Goal: Obtain resource: Download file/media

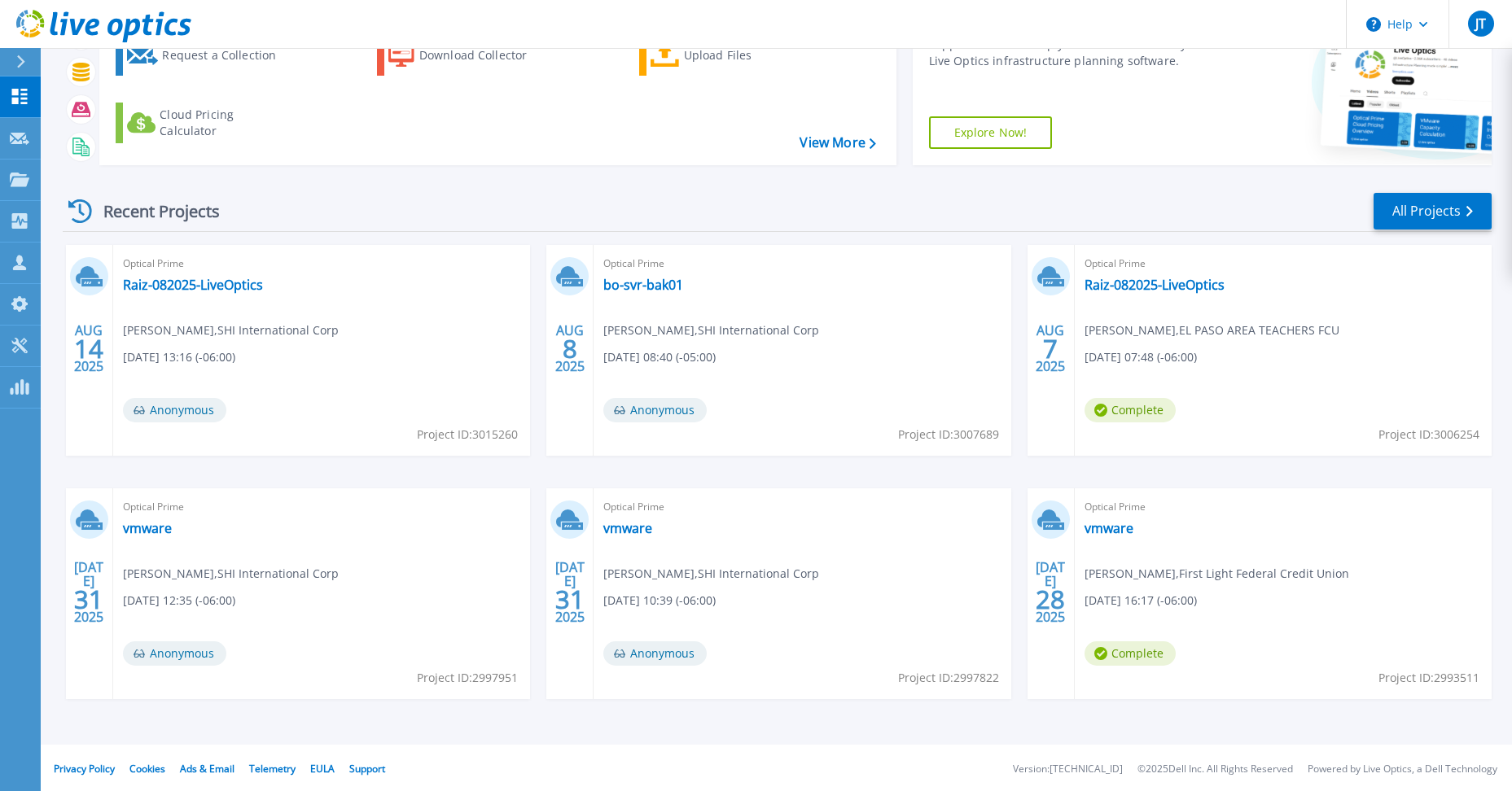
scroll to position [110, 0]
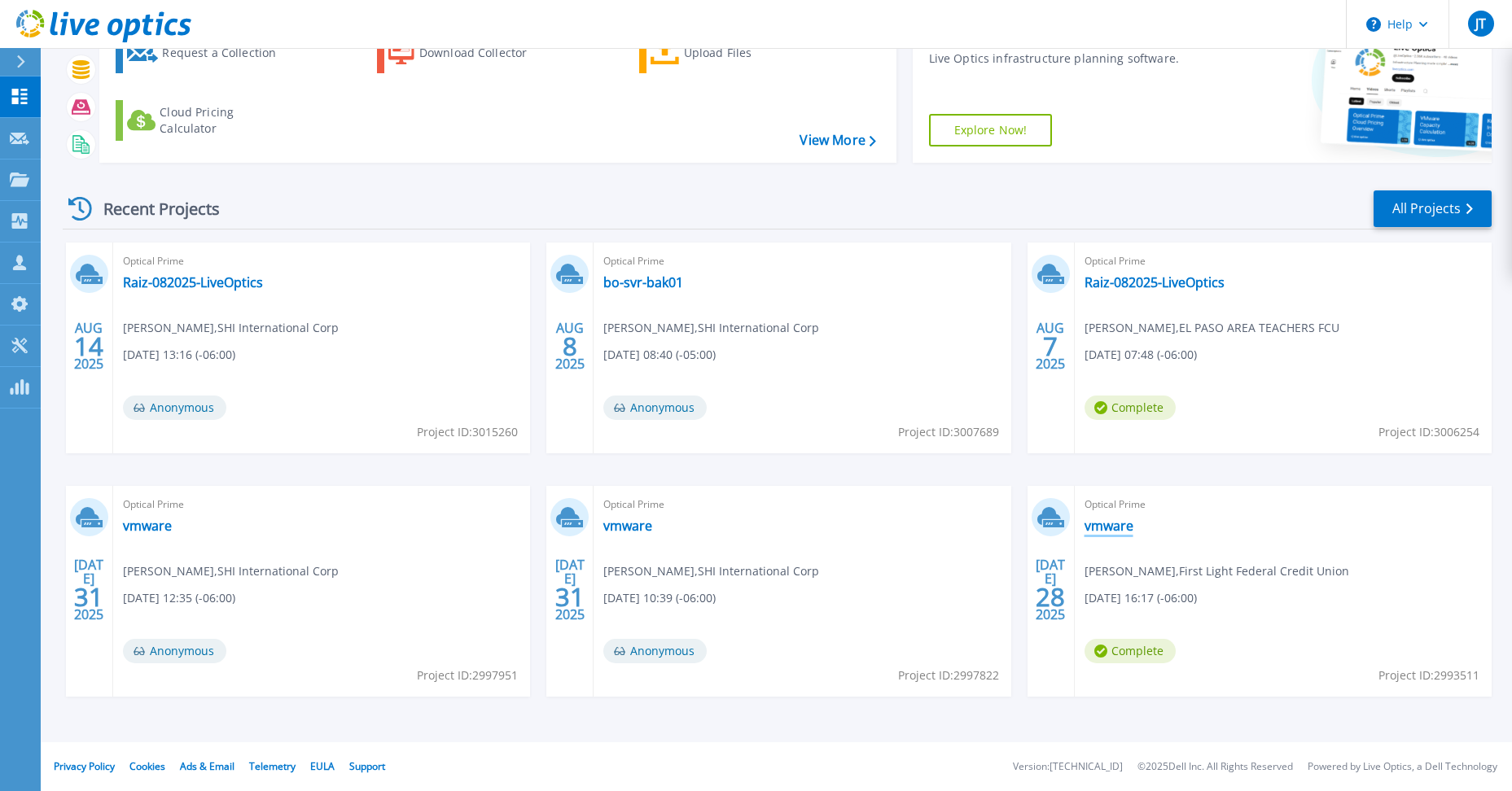
click at [1108, 532] on link "vmware" at bounding box center [1108, 525] width 48 height 16
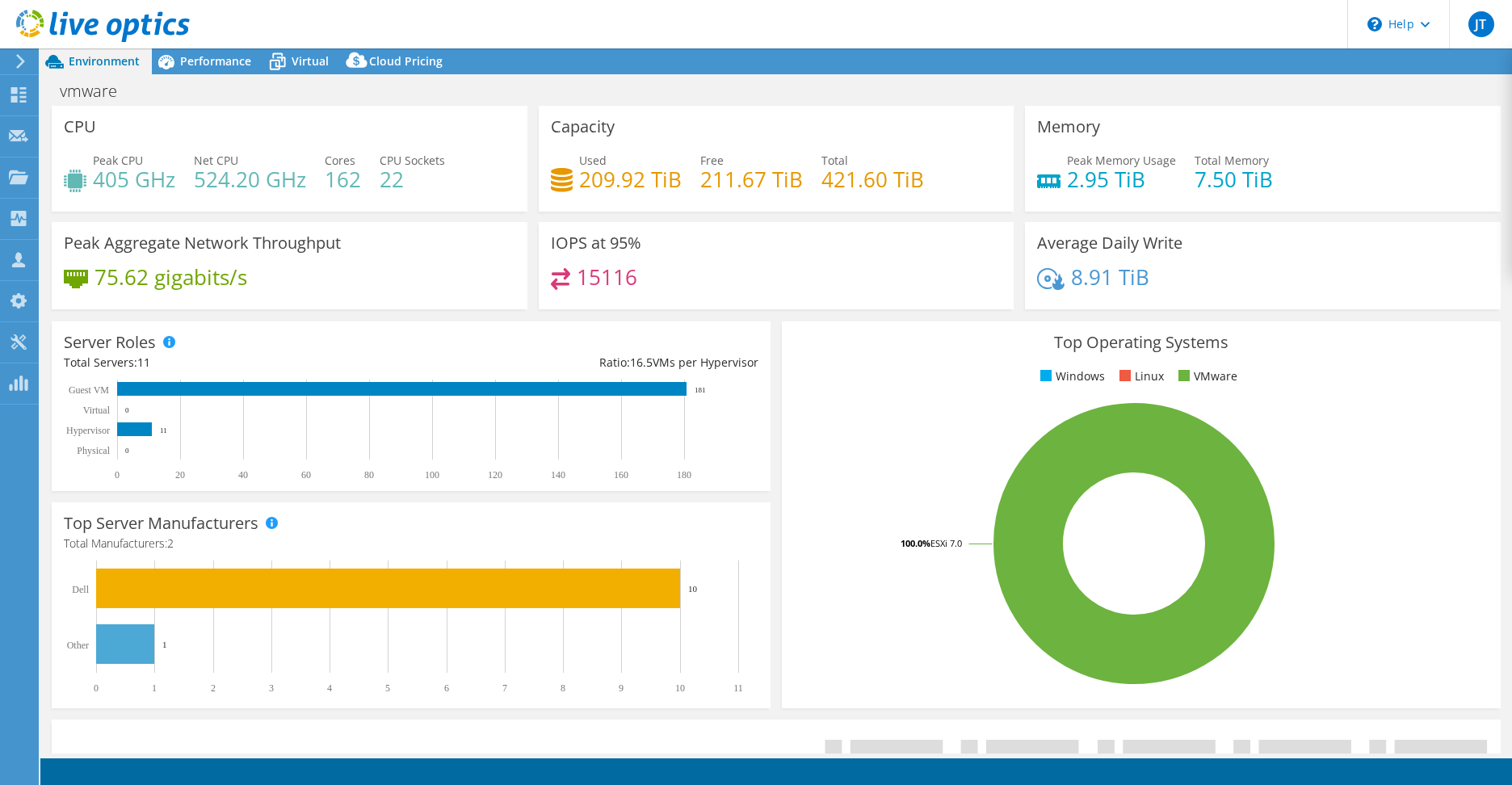
select select "USD"
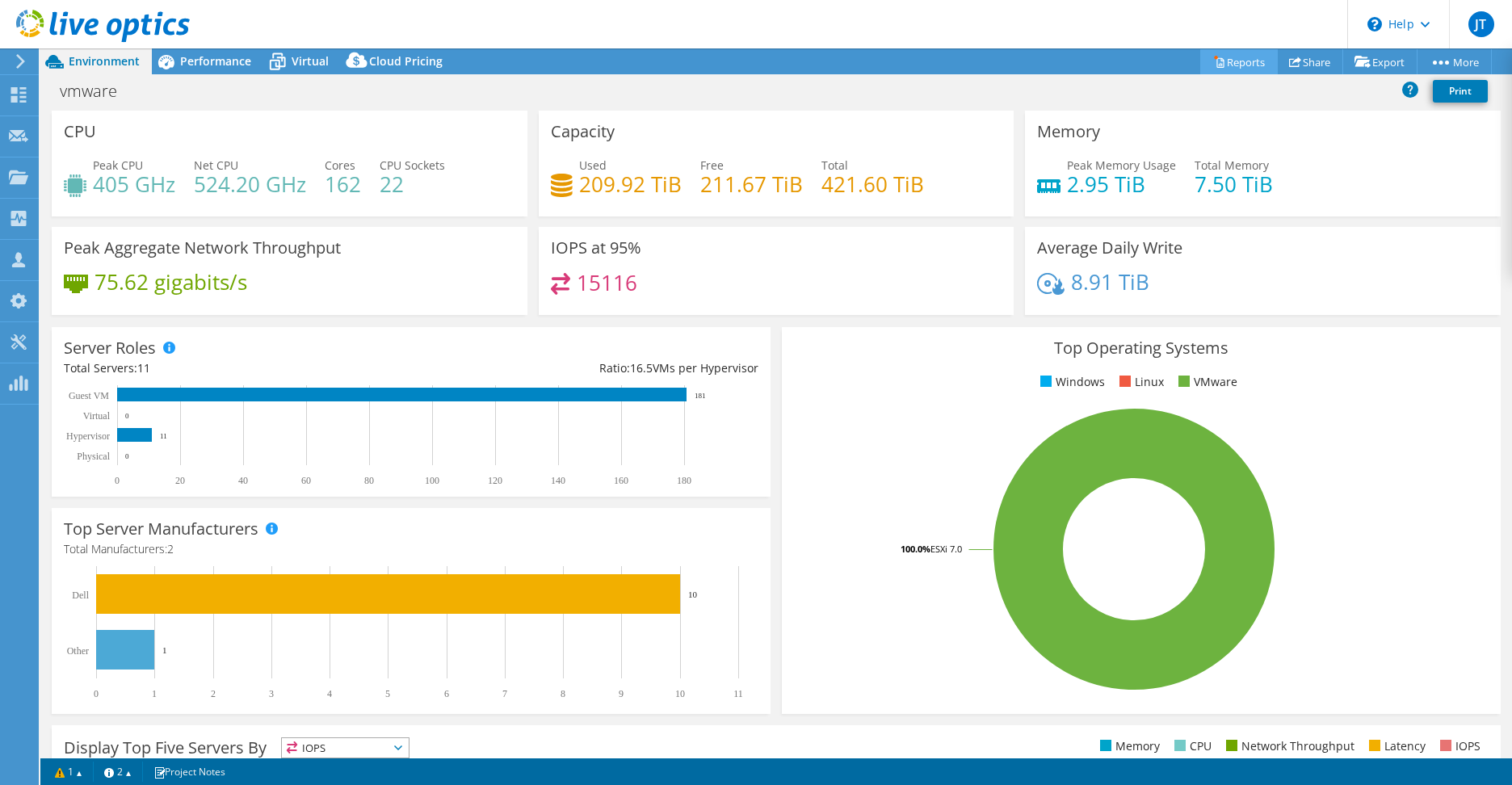
click at [1242, 62] on link "Reports" at bounding box center [1239, 61] width 78 height 25
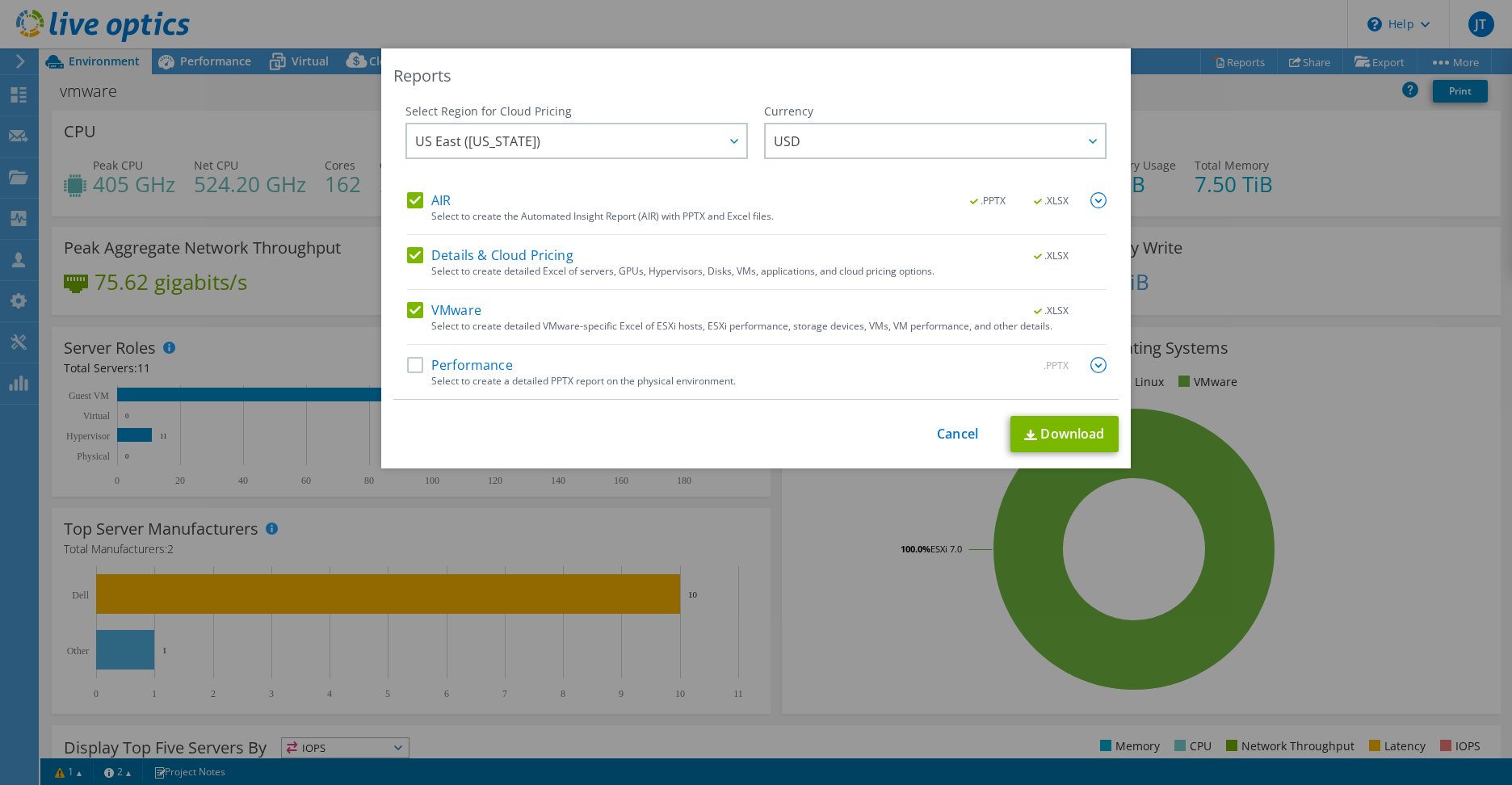
click at [410, 365] on label "Performance" at bounding box center [460, 364] width 106 height 16
click at [0, 0] on input "Performance" at bounding box center [0, 0] width 0 height 0
click at [1034, 421] on link "Download" at bounding box center [1064, 434] width 109 height 37
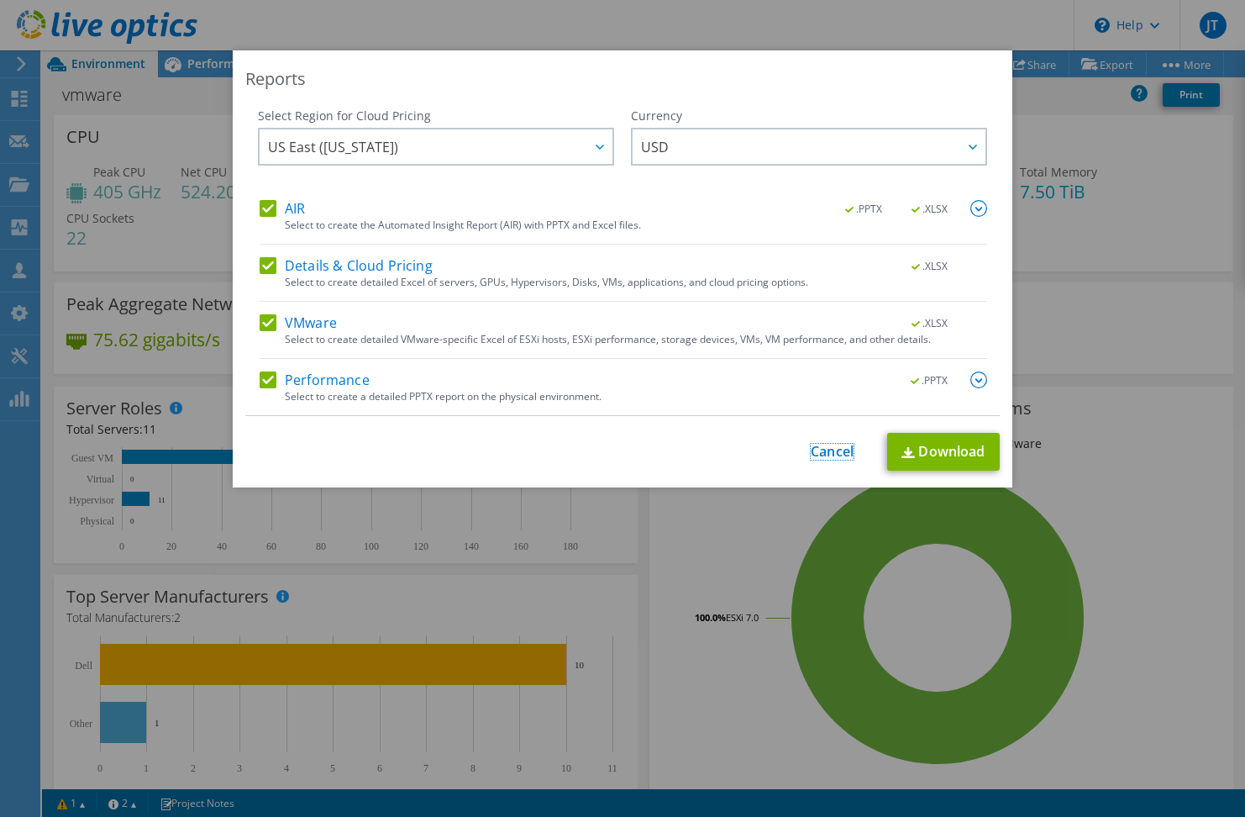
click at [839, 459] on link "Cancel" at bounding box center [832, 452] width 43 height 16
